Goal: Complete application form: Complete application form

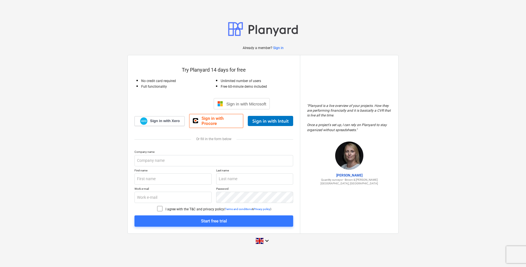
click at [189, 98] on div at bounding box center [213, 93] width 159 height 9
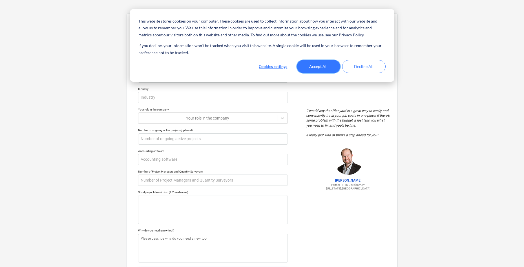
click at [331, 72] on button "Accept All" at bounding box center [318, 66] width 43 height 13
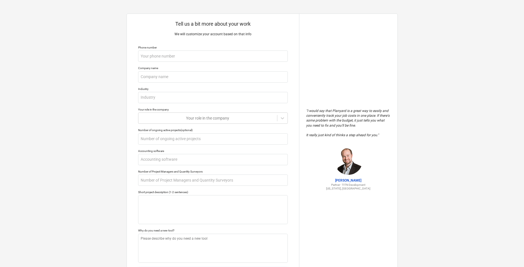
type textarea "x"
